Goal: Task Accomplishment & Management: Manage account settings

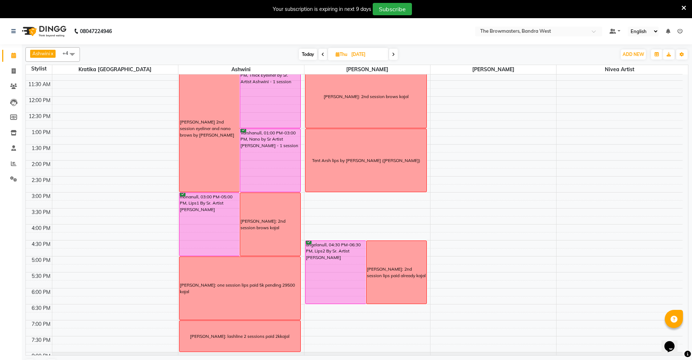
click at [354, 53] on input "[DATE]" at bounding box center [367, 54] width 36 height 11
select select "9"
select select "2025"
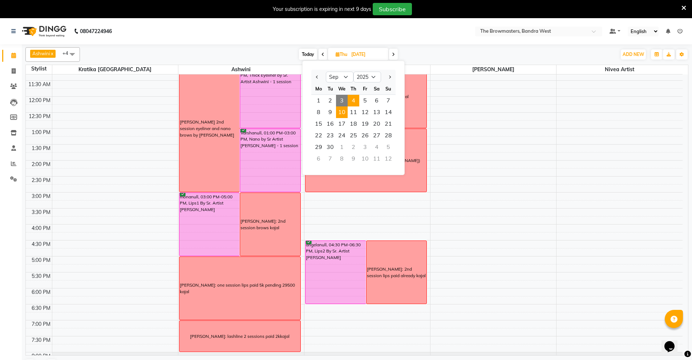
click at [342, 111] on span "10" at bounding box center [342, 112] width 12 height 12
type input "[DATE]"
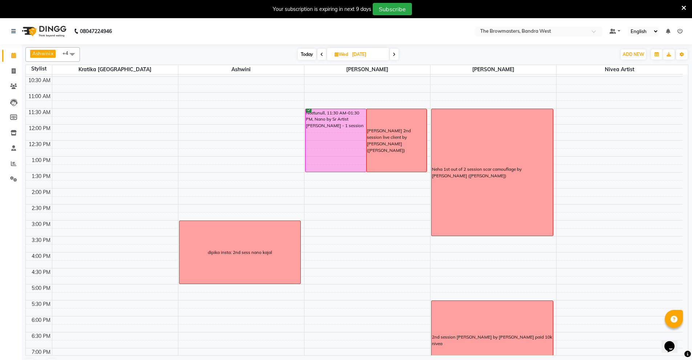
scroll to position [114, 0]
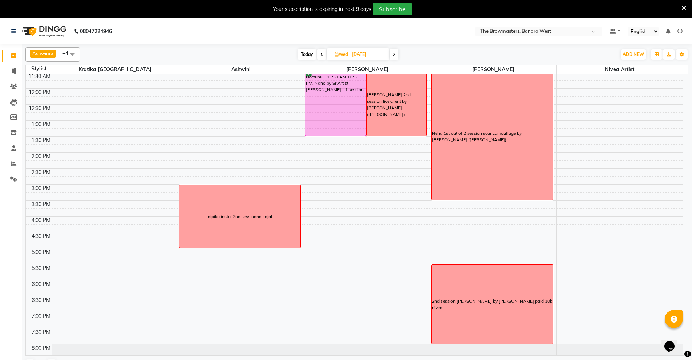
click at [360, 54] on input "[DATE]" at bounding box center [368, 54] width 36 height 11
select select "9"
select select "2025"
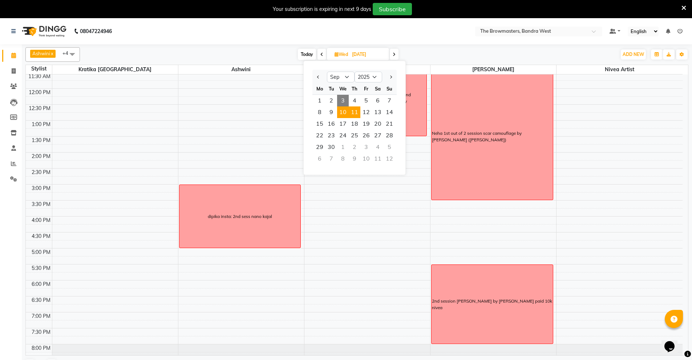
click at [358, 113] on span "11" at bounding box center [355, 112] width 12 height 12
type input "[DATE]"
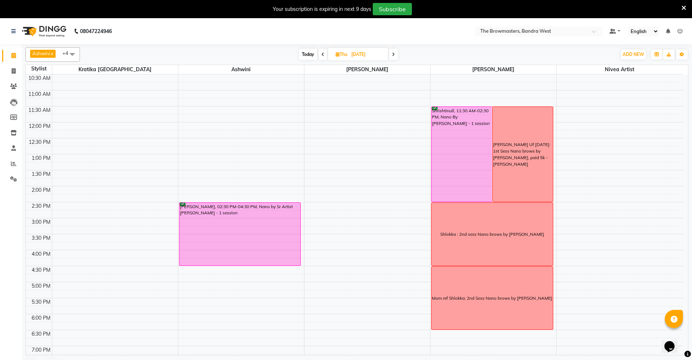
scroll to position [80, 0]
click at [354, 55] on input "[DATE]" at bounding box center [367, 54] width 36 height 11
select select "9"
select select "2025"
click at [344, 112] on span "10" at bounding box center [342, 112] width 12 height 12
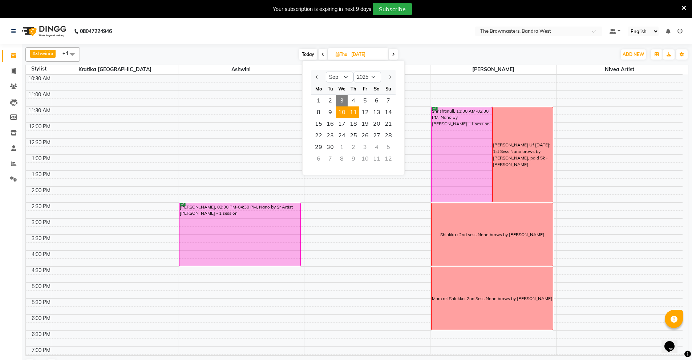
type input "[DATE]"
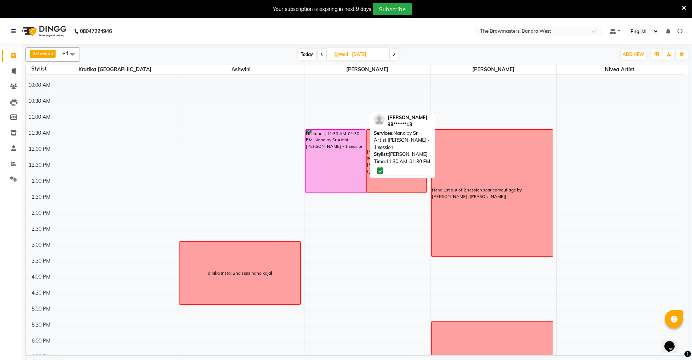
scroll to position [79, 0]
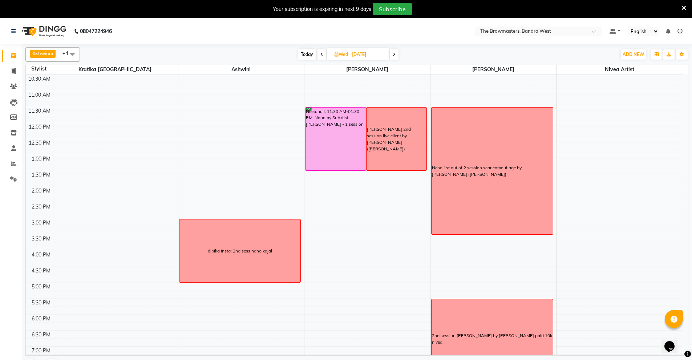
click at [360, 51] on input "[DATE]" at bounding box center [368, 54] width 36 height 11
select select "9"
select select "2025"
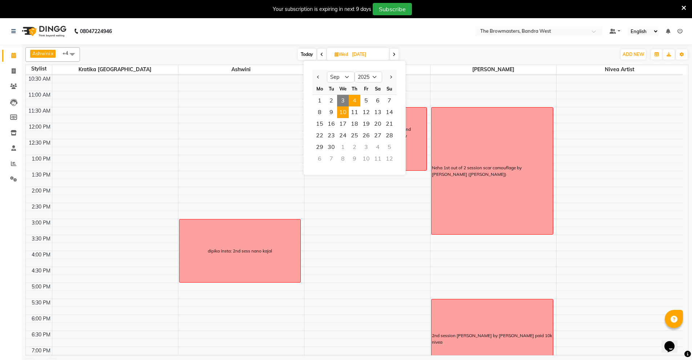
click at [352, 102] on span "4" at bounding box center [355, 101] width 12 height 12
type input "[DATE]"
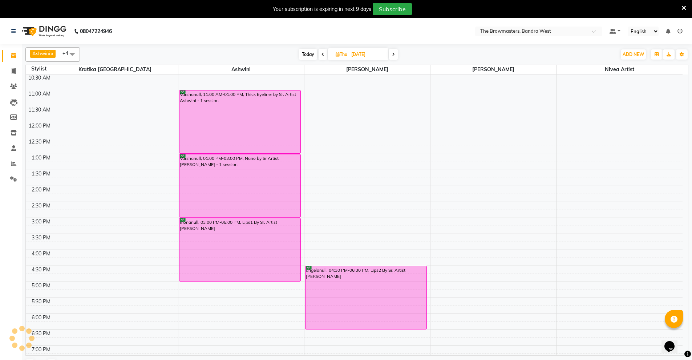
scroll to position [80, 0]
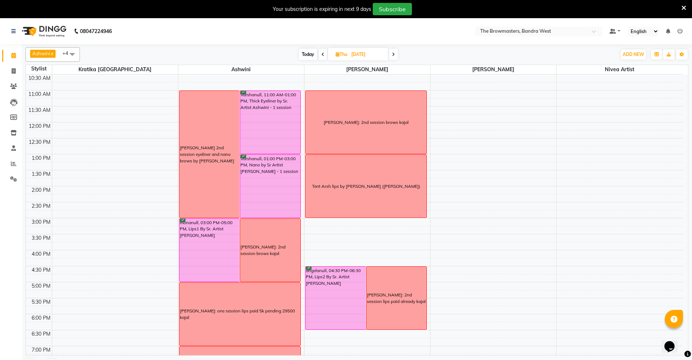
click at [358, 53] on input "[DATE]" at bounding box center [367, 54] width 36 height 11
select select "9"
select select "2025"
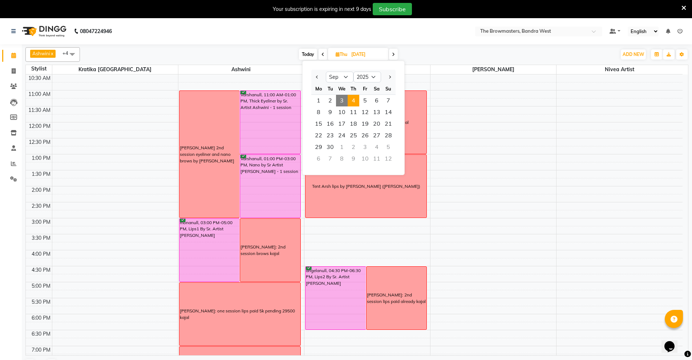
click at [341, 98] on span "3" at bounding box center [342, 101] width 12 height 12
type input "[DATE]"
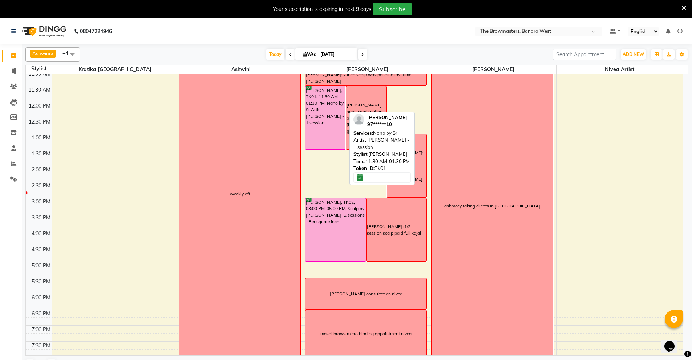
scroll to position [100, 0]
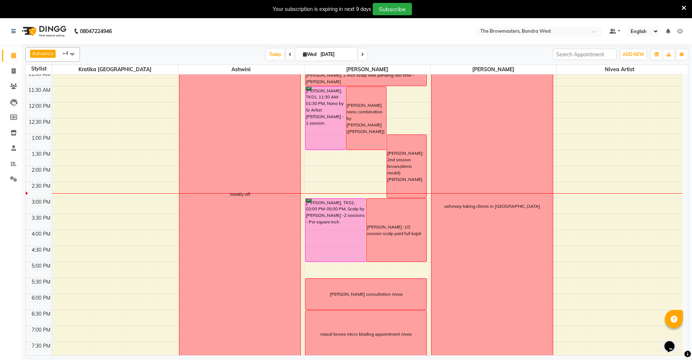
click at [331, 55] on input "[DATE]" at bounding box center [336, 54] width 36 height 11
select select "9"
select select "2025"
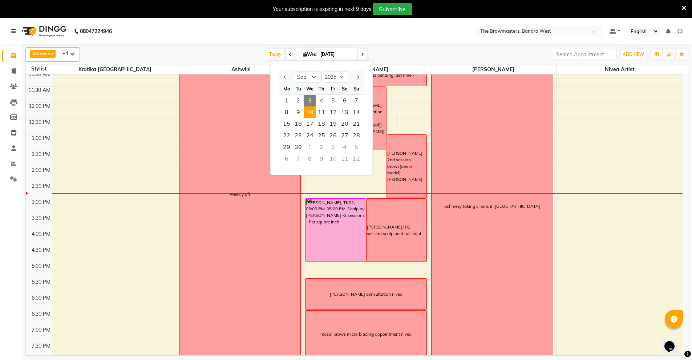
click at [315, 113] on span "10" at bounding box center [310, 112] width 12 height 12
type input "[DATE]"
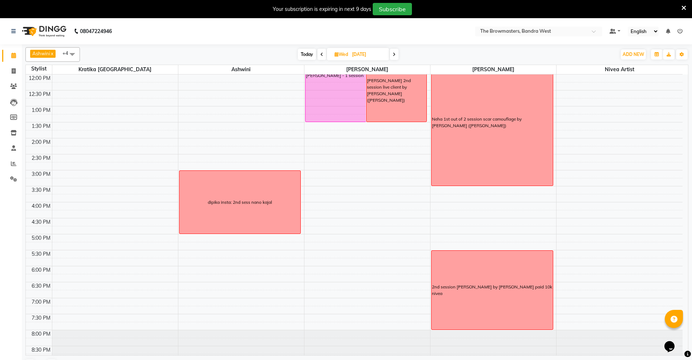
scroll to position [116, 0]
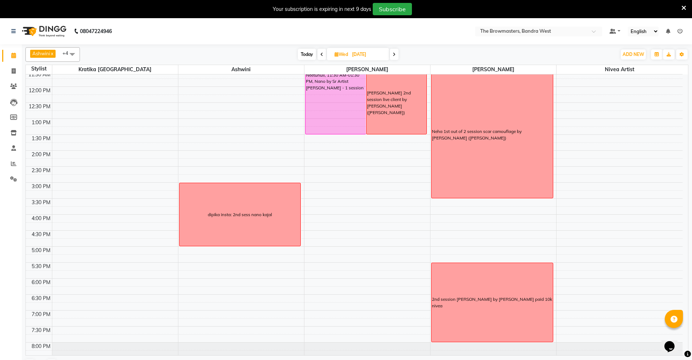
click at [369, 56] on input "[DATE]" at bounding box center [368, 54] width 36 height 11
select select "9"
select select "2025"
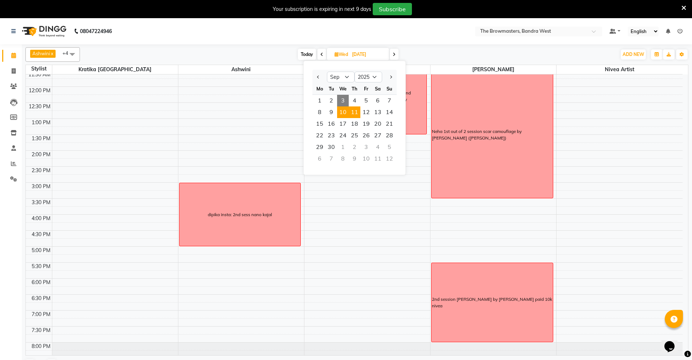
click at [351, 116] on span "11" at bounding box center [355, 112] width 12 height 12
type input "[DATE]"
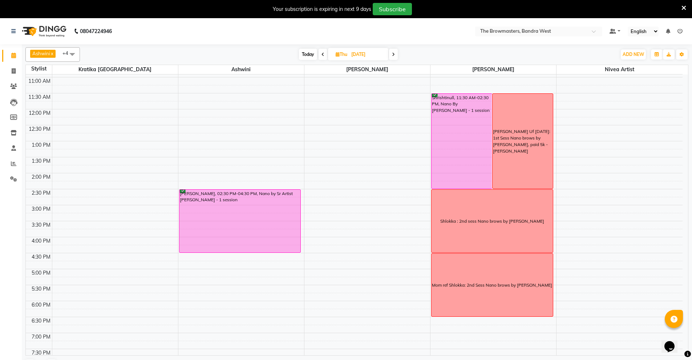
scroll to position [93, 0]
click at [360, 52] on input "[DATE]" at bounding box center [367, 54] width 36 height 11
select select "9"
select select "2025"
click at [338, 110] on span "10" at bounding box center [342, 112] width 12 height 12
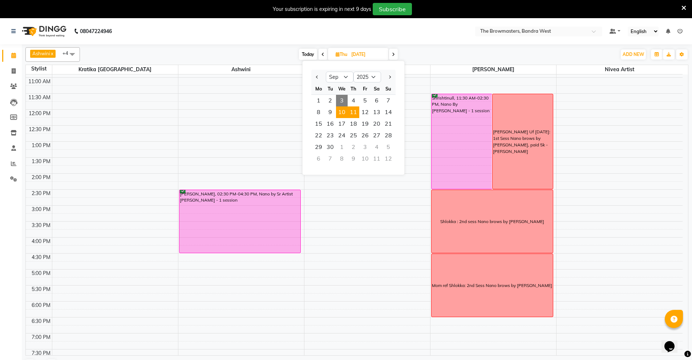
type input "[DATE]"
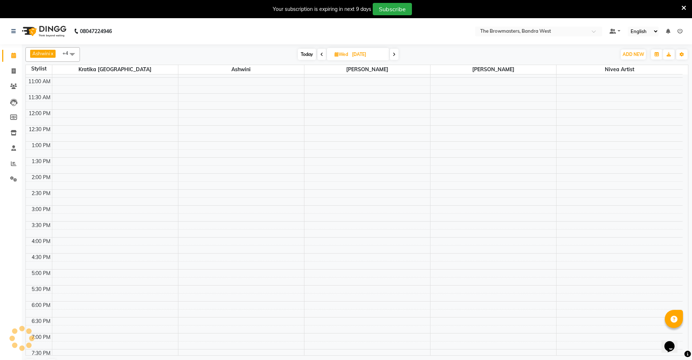
scroll to position [134, 0]
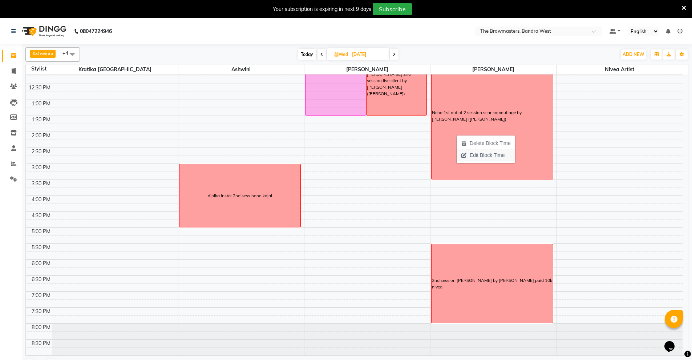
click at [475, 157] on span "Edit Block Time" at bounding box center [487, 156] width 35 height 8
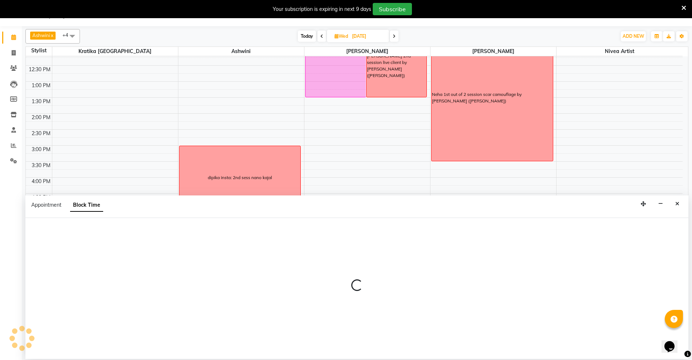
select select "64308"
select select "690"
select select "930"
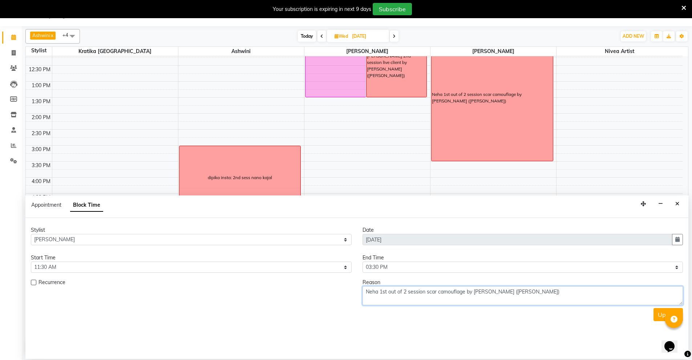
click at [366, 291] on textarea "Neha 1st out of 2 session scar camouflage by [PERSON_NAME] ([PERSON_NAME])" at bounding box center [523, 295] width 321 height 19
click at [372, 291] on textarea "sNeha 1st out of 2 session scar camouflage by [PERSON_NAME] ([PERSON_NAME])" at bounding box center [523, 295] width 321 height 19
type textarea "sneha 1st out of 2 session scar camouflage by [PERSON_NAME] ([PERSON_NAME])"
click at [657, 315] on button "Update" at bounding box center [668, 314] width 29 height 13
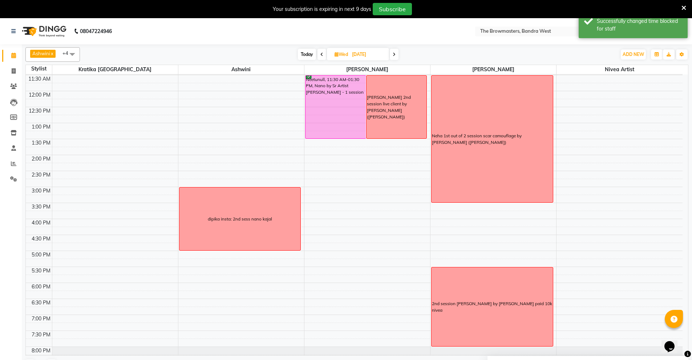
scroll to position [108, 0]
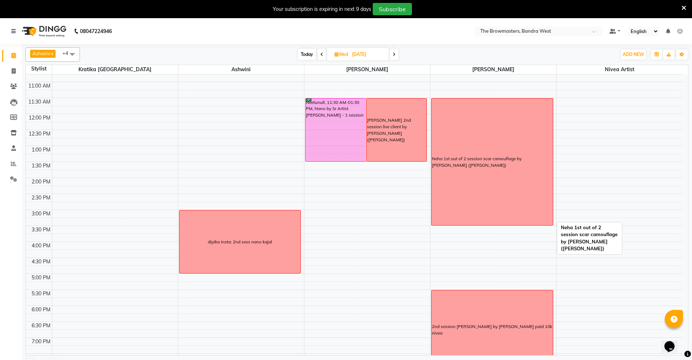
scroll to position [89, 0]
click at [370, 56] on input "[DATE]" at bounding box center [368, 54] width 36 height 11
select select "9"
select select "2025"
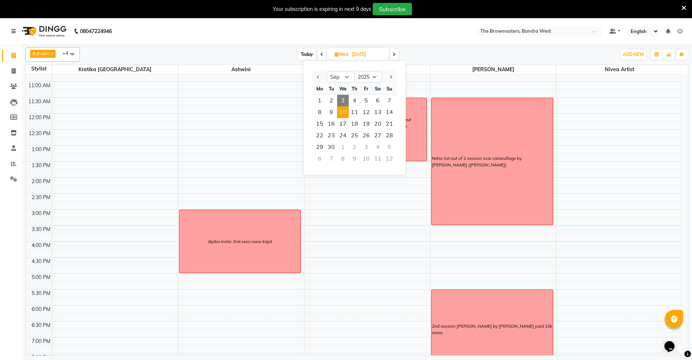
click at [343, 98] on span "3" at bounding box center [343, 101] width 12 height 12
type input "[DATE]"
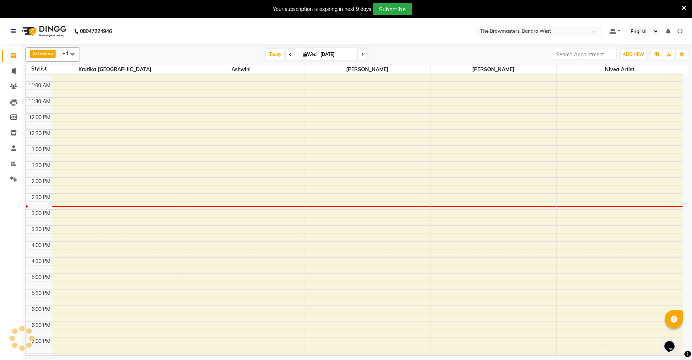
scroll to position [134, 0]
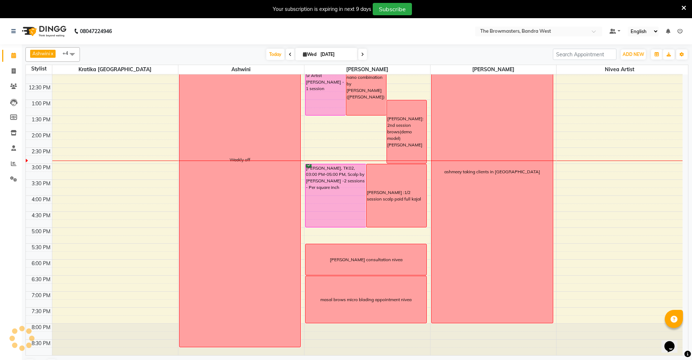
click at [336, 51] on input "[DATE]" at bounding box center [336, 54] width 36 height 11
select select "9"
select select "2025"
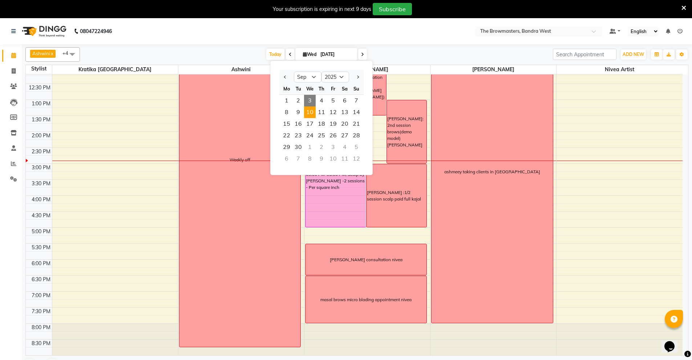
click at [311, 109] on span "10" at bounding box center [310, 112] width 12 height 12
type input "[DATE]"
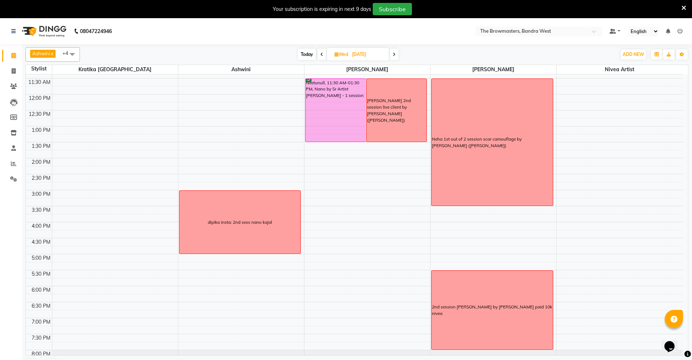
scroll to position [108, 0]
click at [359, 55] on input "[DATE]" at bounding box center [368, 54] width 36 height 11
select select "9"
select select "2025"
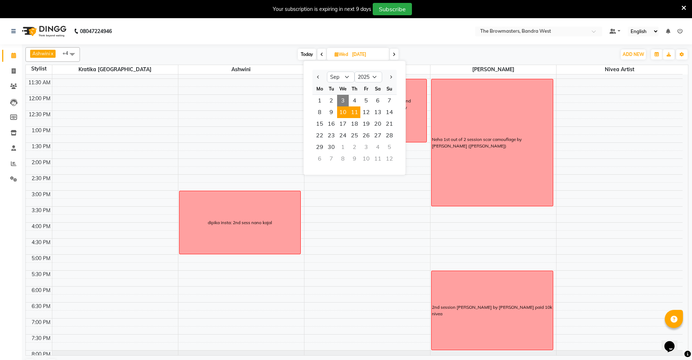
click at [354, 111] on span "11" at bounding box center [355, 112] width 12 height 12
type input "[DATE]"
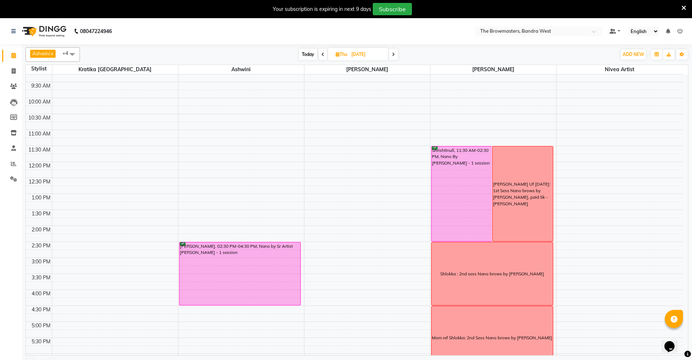
scroll to position [40, 0]
